Goal: Understand process/instructions: Learn how to perform a task or action

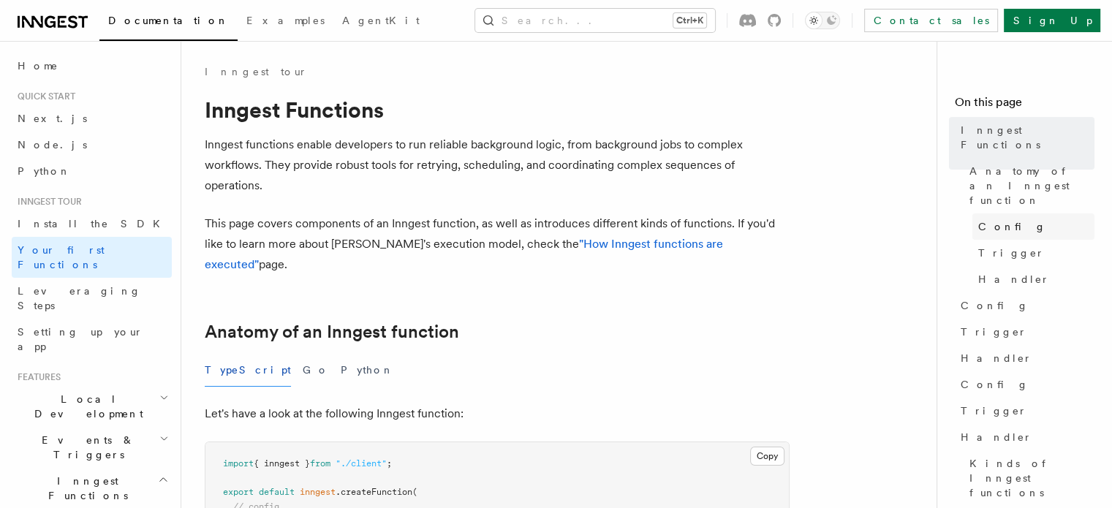
click at [972, 213] on link "Config" at bounding box center [1033, 226] width 122 height 26
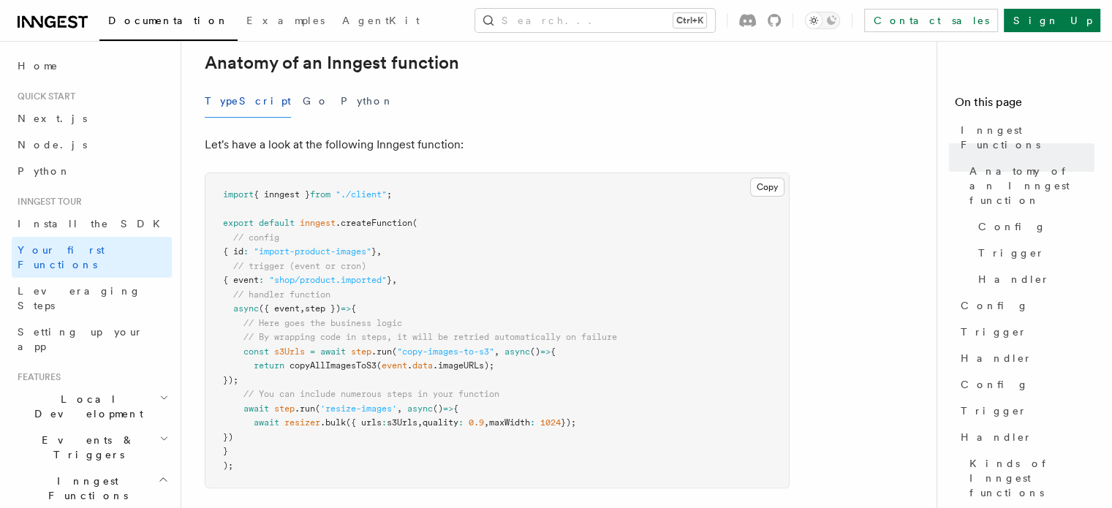
scroll to position [264, 0]
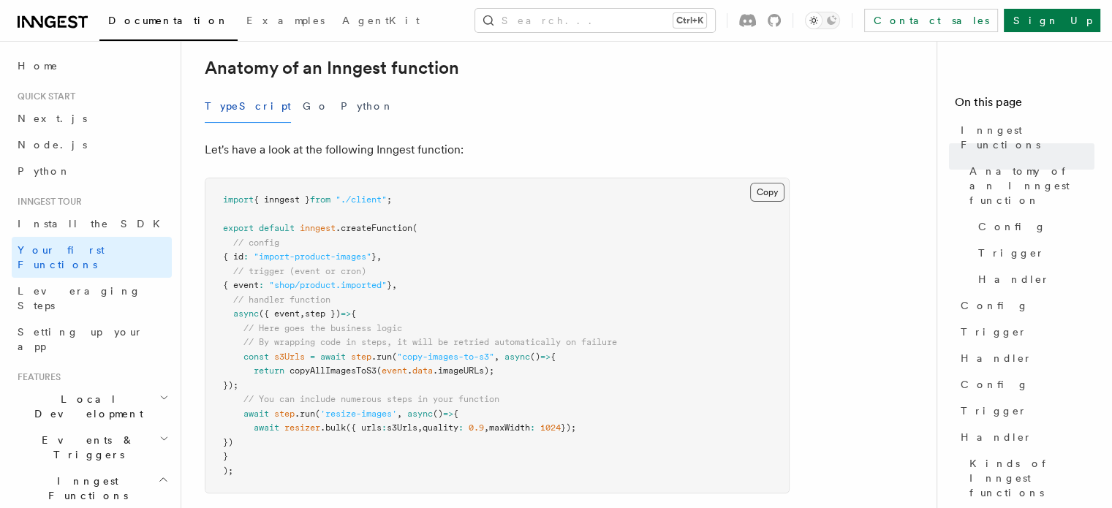
click at [768, 183] on button "Copy Copied" at bounding box center [767, 192] width 34 height 19
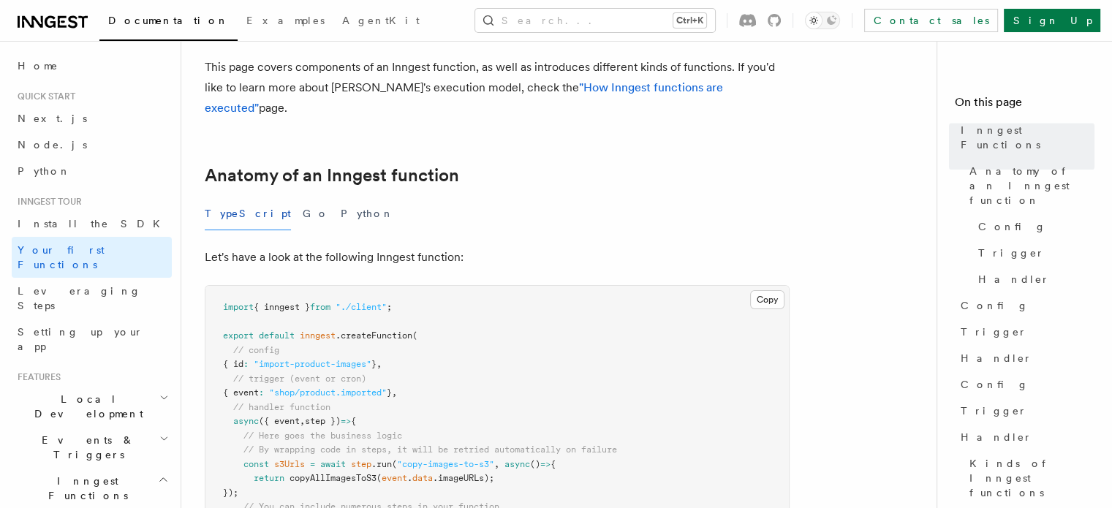
scroll to position [155, 0]
click at [303, 200] on button "Go" at bounding box center [316, 215] width 26 height 33
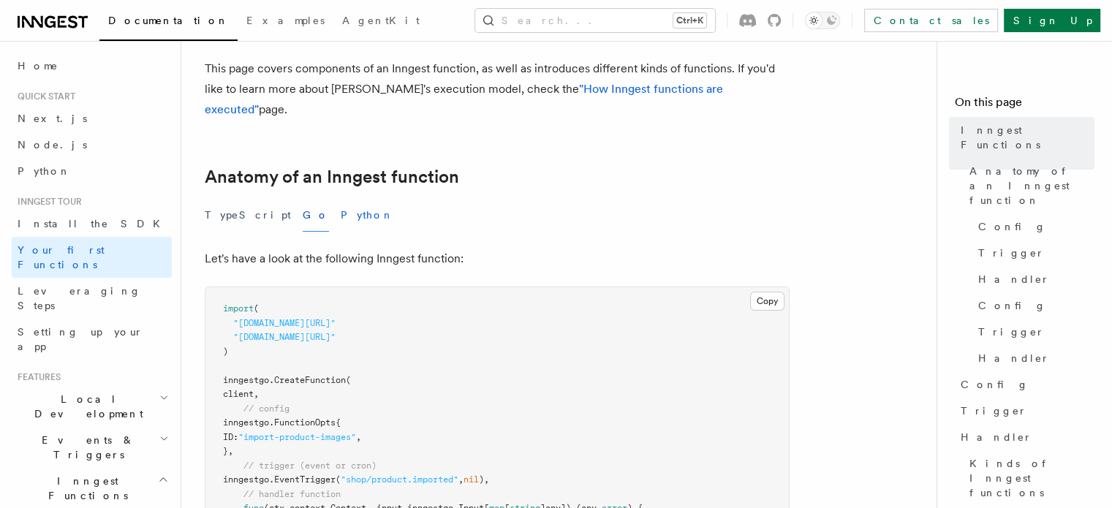
click at [341, 200] on button "Python" at bounding box center [367, 215] width 53 height 33
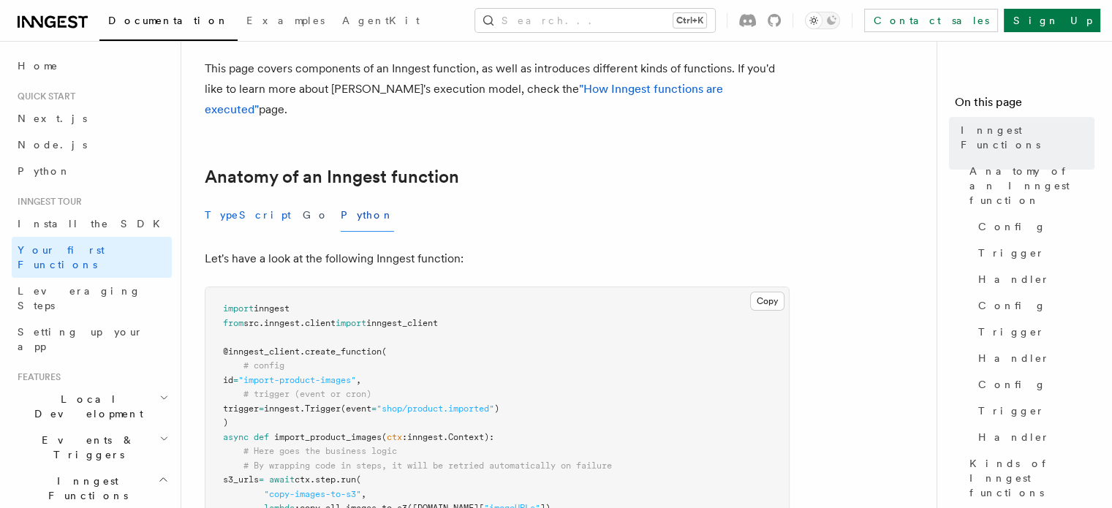
click at [222, 199] on button "TypeScript" at bounding box center [248, 215] width 86 height 33
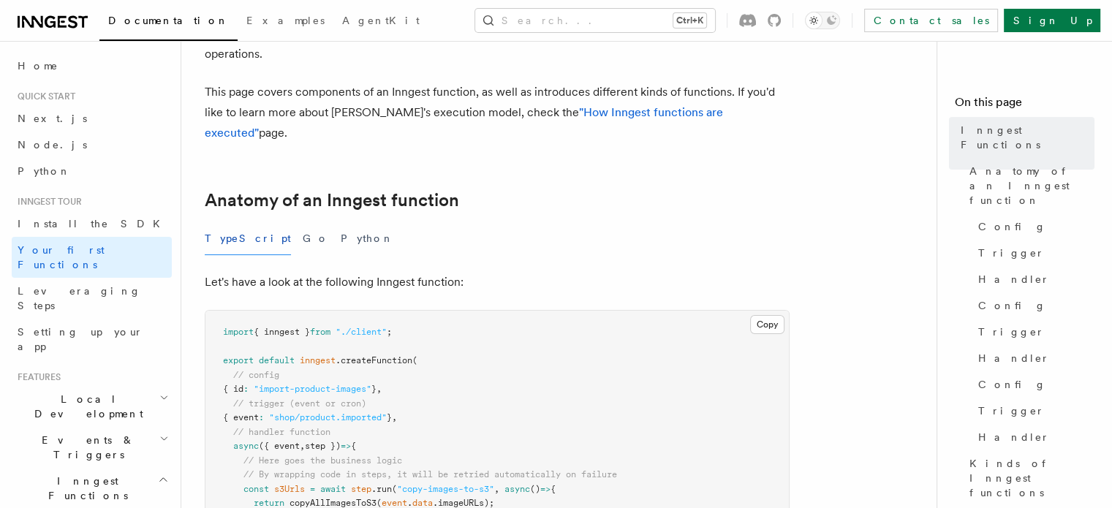
scroll to position [133, 0]
click at [66, 148] on link "Node.js" at bounding box center [92, 145] width 160 height 26
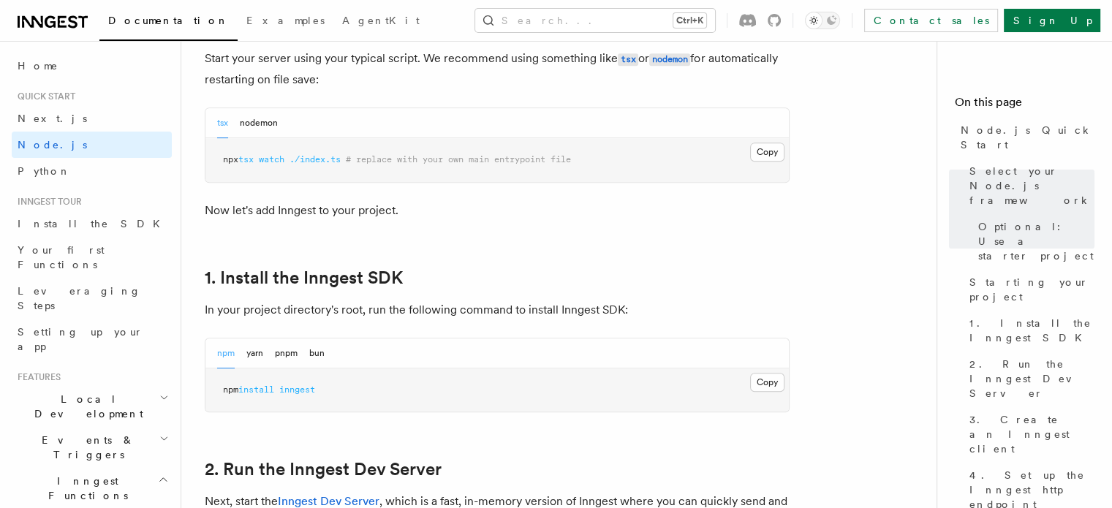
scroll to position [744, 0]
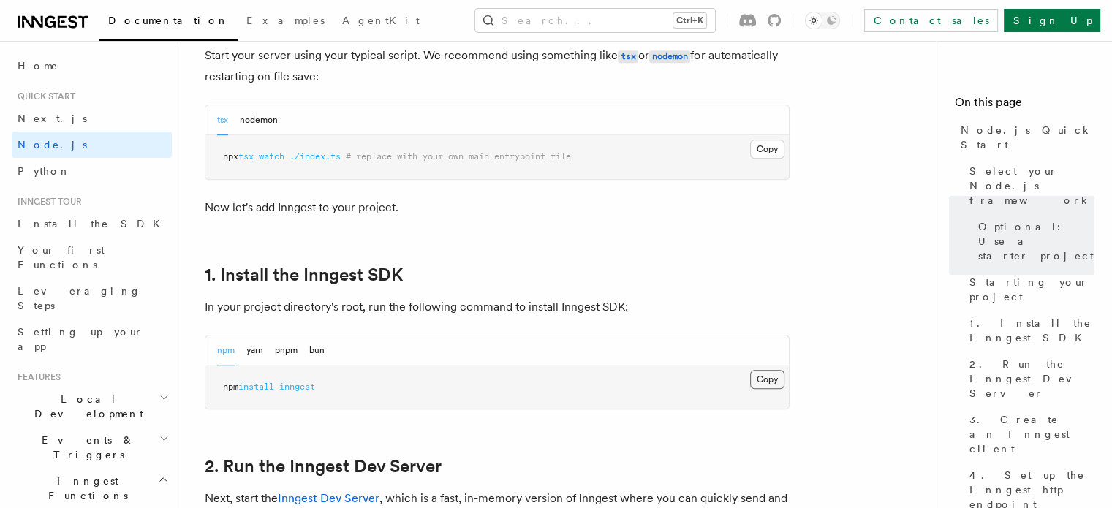
click at [763, 373] on button "Copy Copied" at bounding box center [767, 379] width 34 height 19
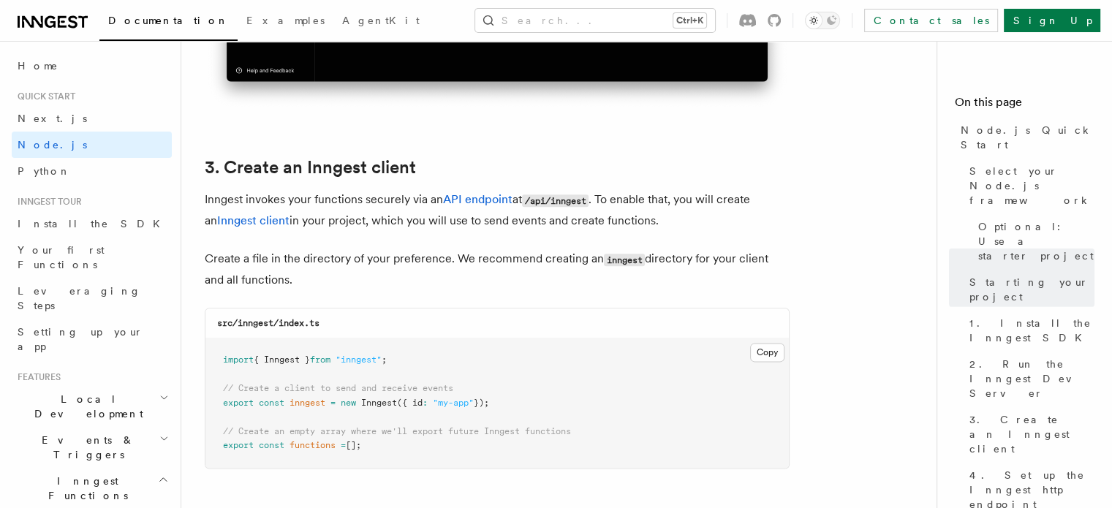
scroll to position [1844, 0]
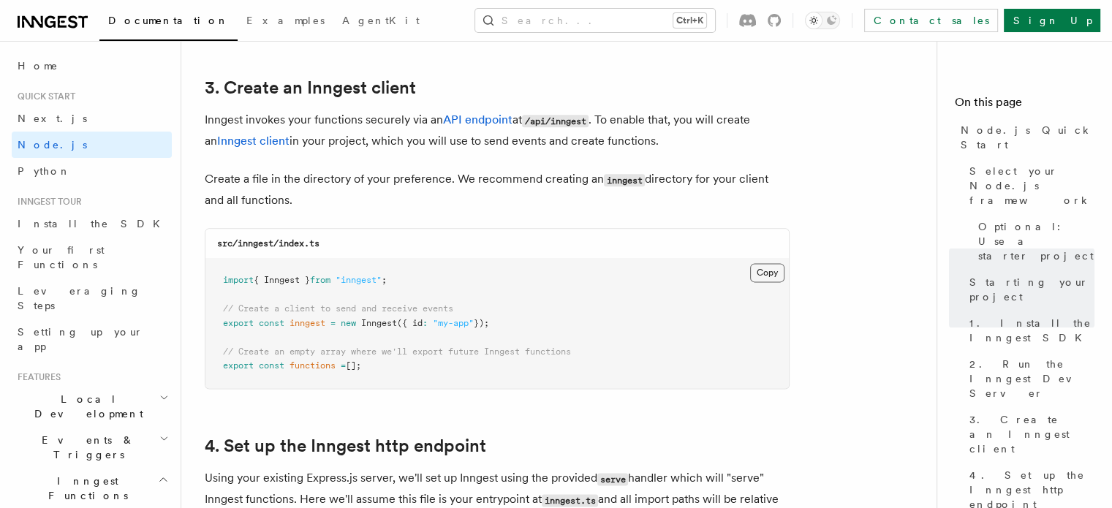
click at [756, 272] on button "Copy Copied" at bounding box center [767, 272] width 34 height 19
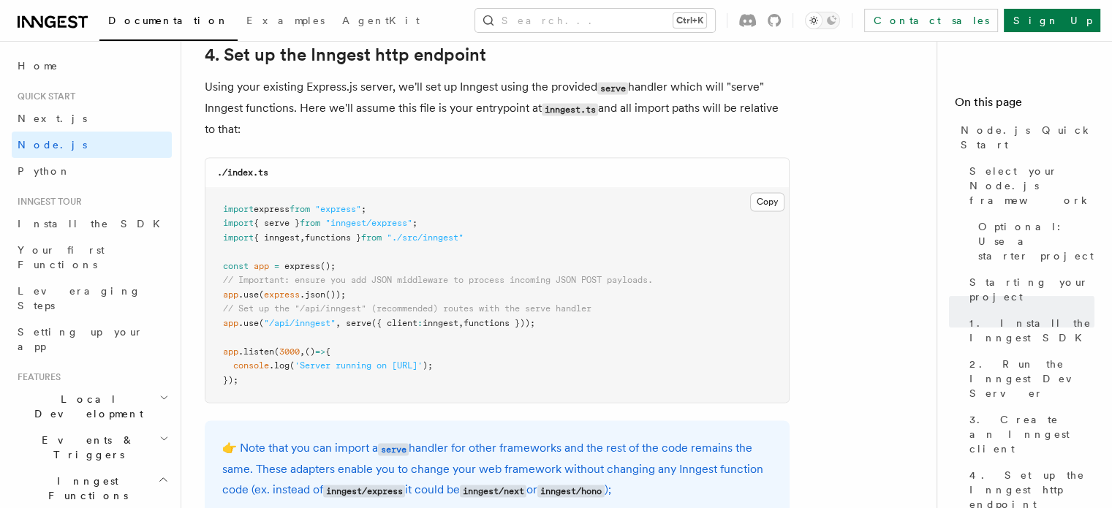
scroll to position [2236, 0]
click at [427, 326] on pre "import express from "express" ; import { serve } from "inngest/express" ; impor…" at bounding box center [496, 294] width 583 height 215
click at [422, 326] on span ":" at bounding box center [419, 322] width 5 height 10
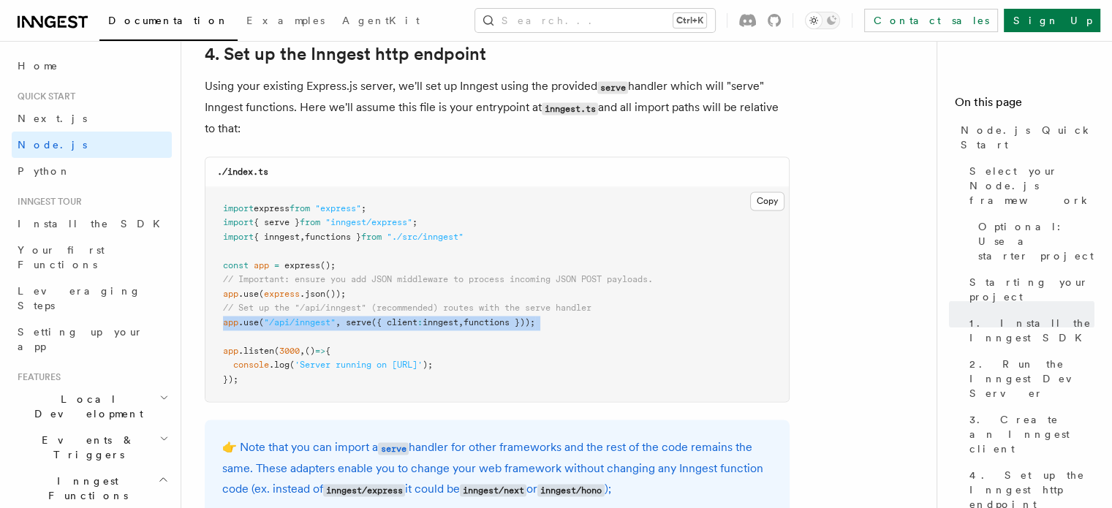
copy code "app .use ( "/api/inngest" , serve ({ client : inngest , functions }));"
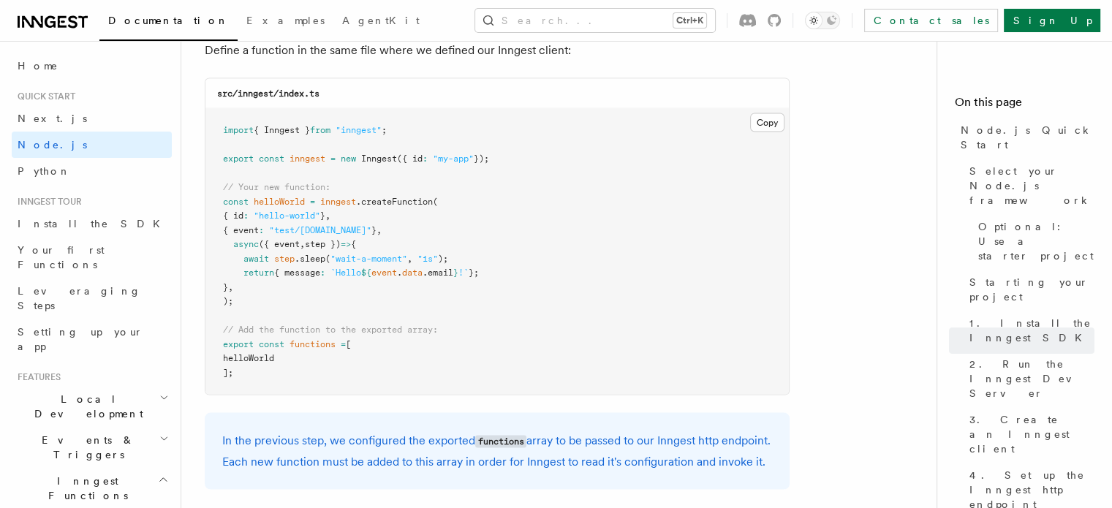
scroll to position [2932, 0]
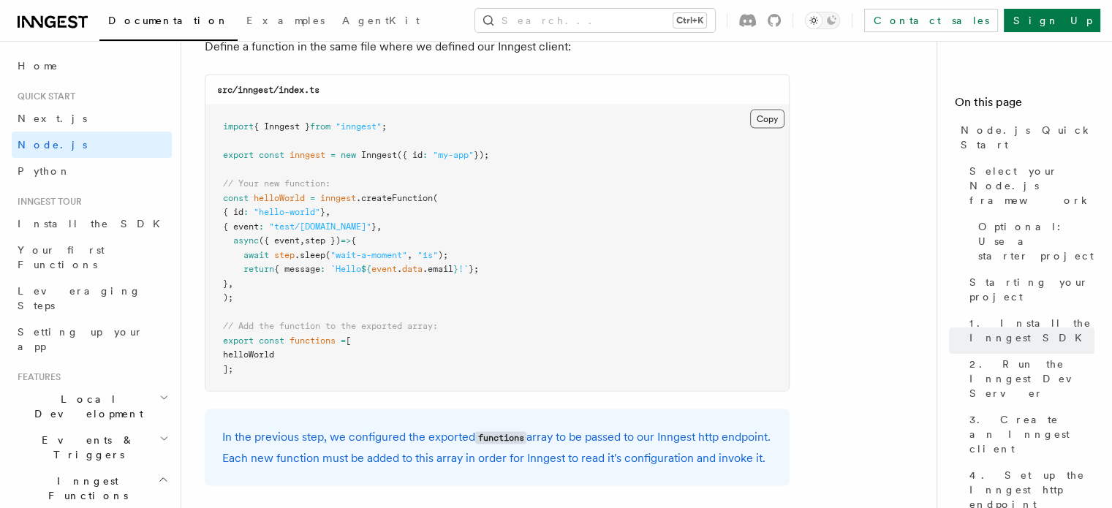
click at [766, 124] on button "Copy Copied" at bounding box center [767, 119] width 34 height 19
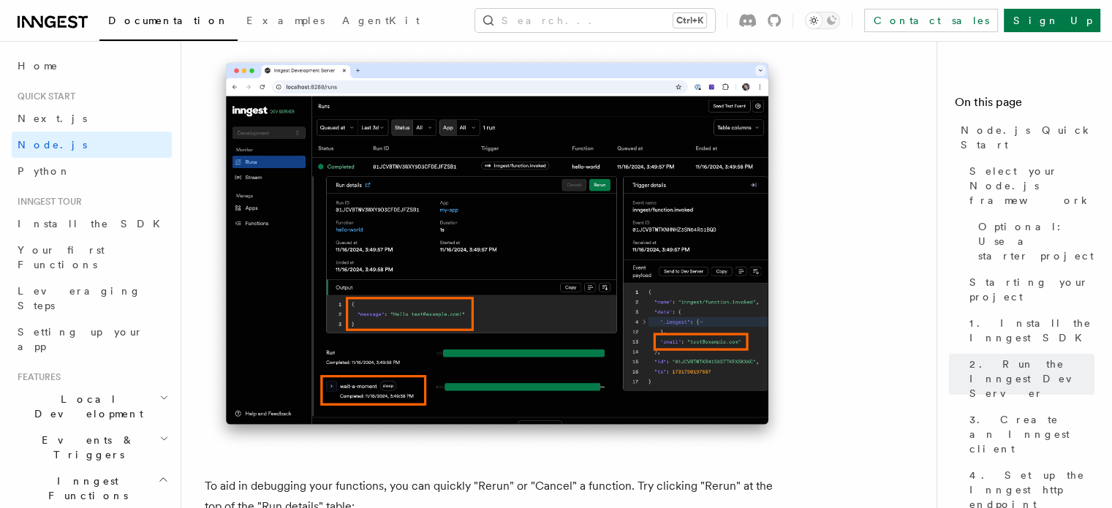
scroll to position [6048, 0]
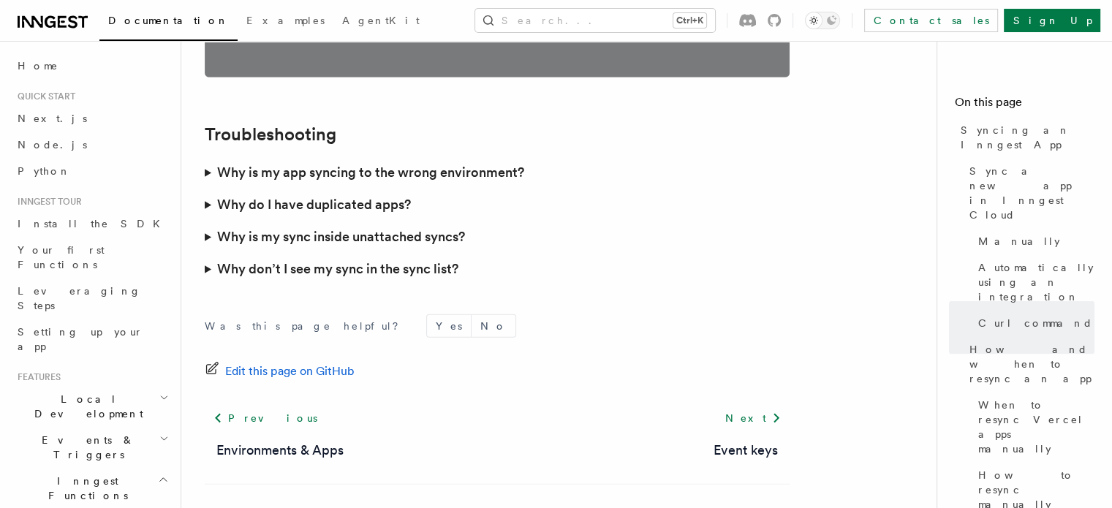
scroll to position [4345, 0]
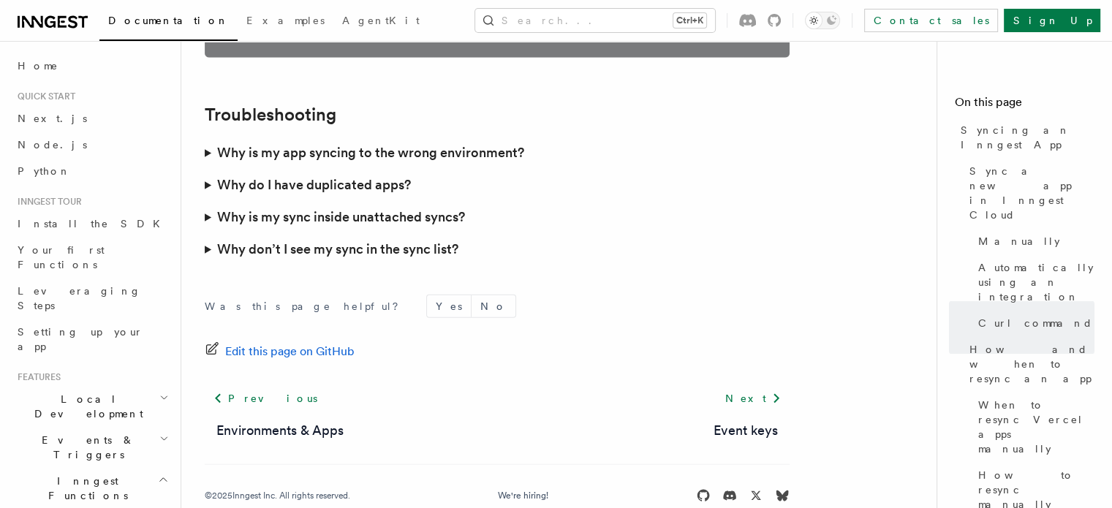
click at [105, 392] on span "Local Development" at bounding box center [86, 406] width 148 height 29
click at [69, 434] on span "Overview" at bounding box center [106, 440] width 151 height 12
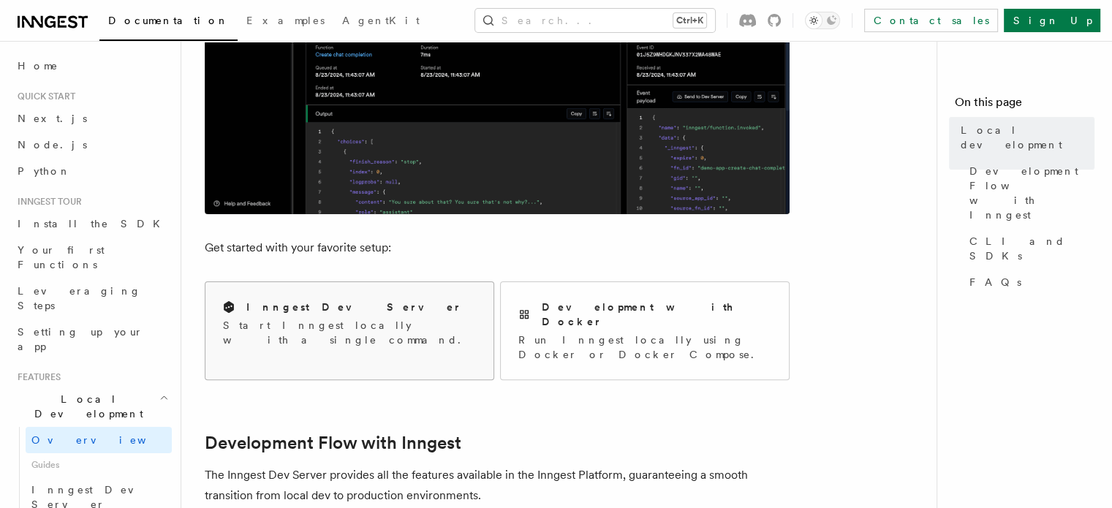
scroll to position [394, 0]
click at [328, 338] on div "Inngest Dev Server Start Inngest locally with a single command." at bounding box center [349, 322] width 288 height 83
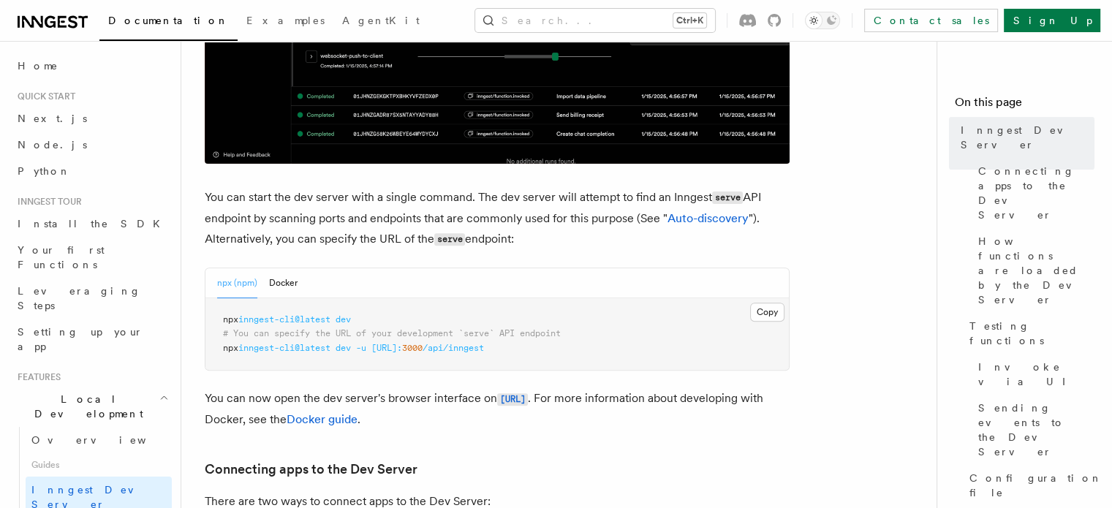
scroll to position [473, 0]
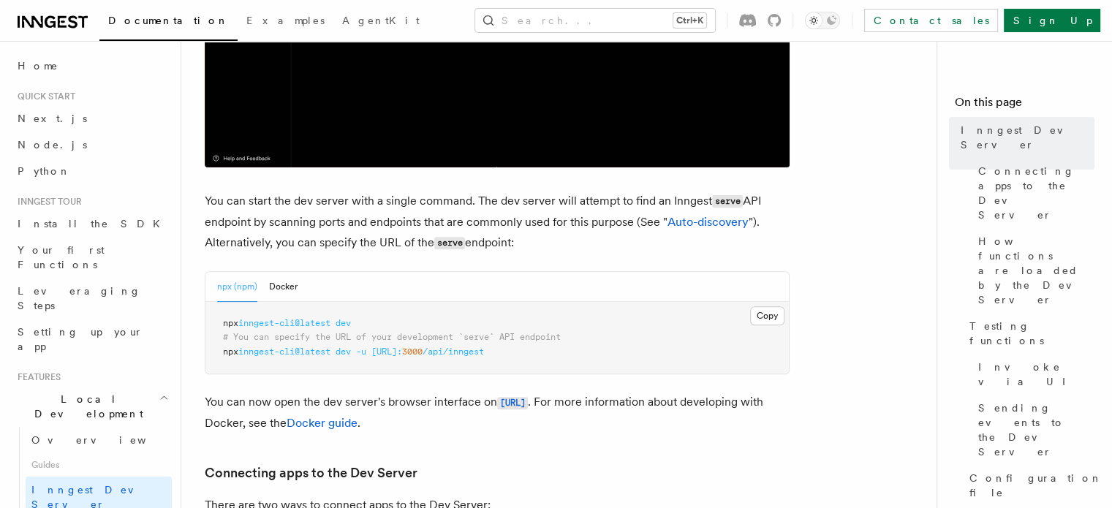
click at [398, 330] on pre "npx inngest-cli@latest dev # You can specify the URL of your development `serve…" at bounding box center [496, 338] width 583 height 72
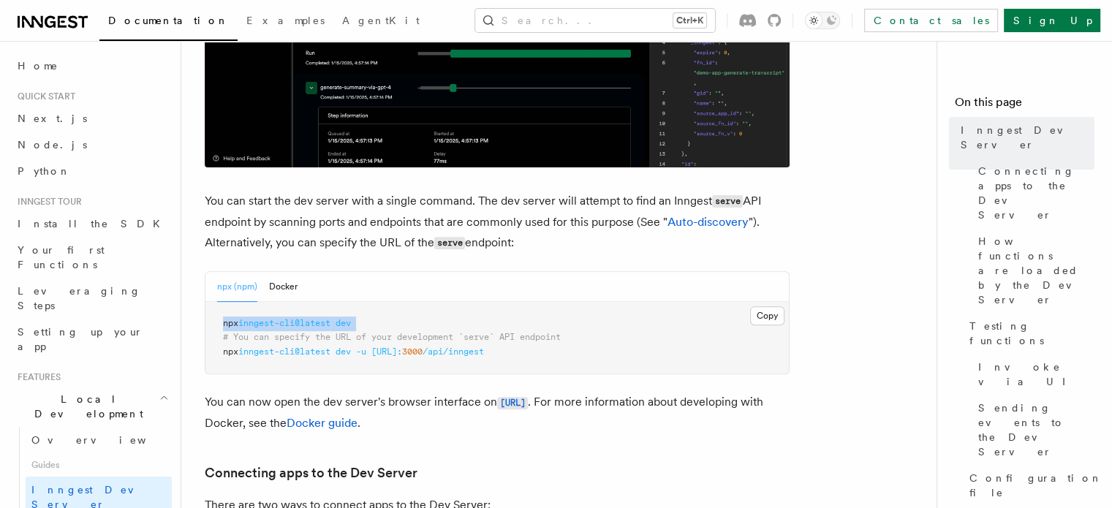
click at [398, 330] on pre "npx inngest-cli@latest dev # You can specify the URL of your development `serve…" at bounding box center [496, 338] width 583 height 72
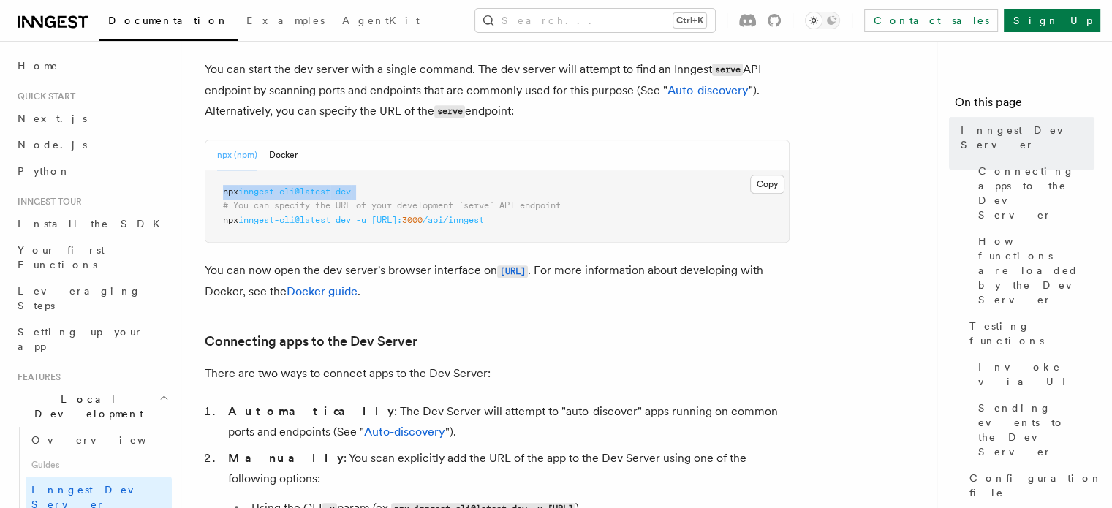
scroll to position [604, 0]
copy code "npx inngest-cli@latest dev"
